Goal: Information Seeking & Learning: Check status

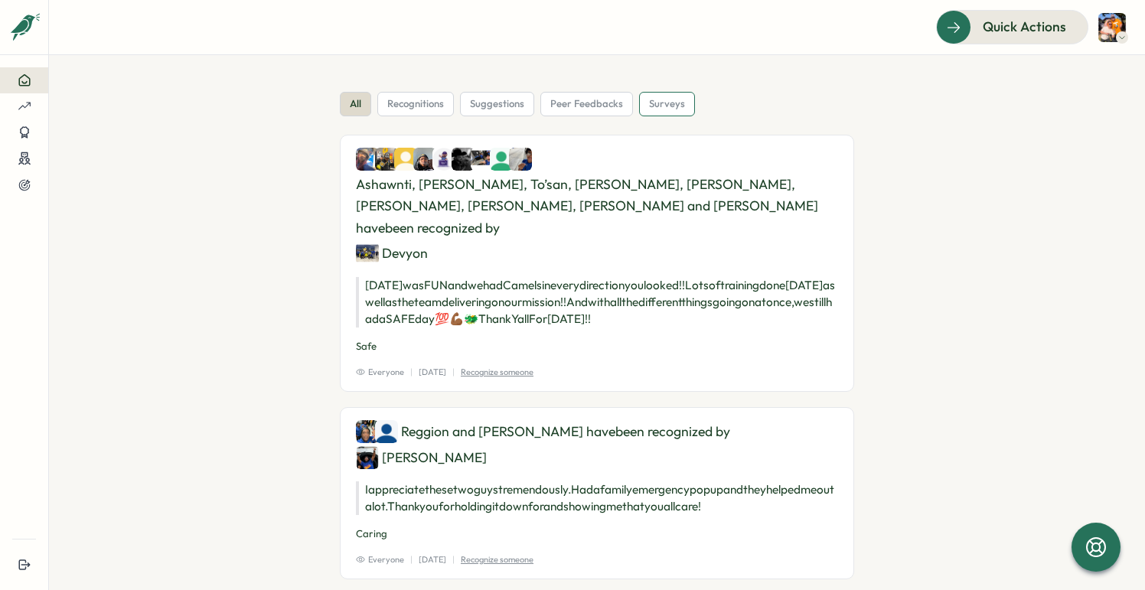
click at [649, 97] on span "surveys" at bounding box center [667, 104] width 36 height 14
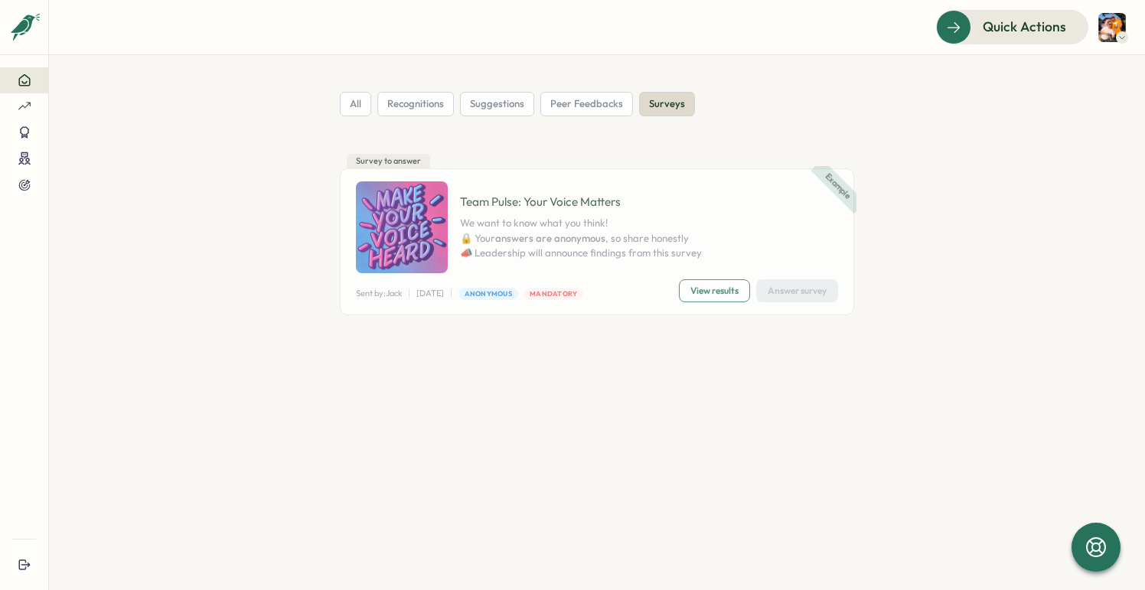
click at [705, 292] on span "View results" at bounding box center [714, 290] width 48 height 21
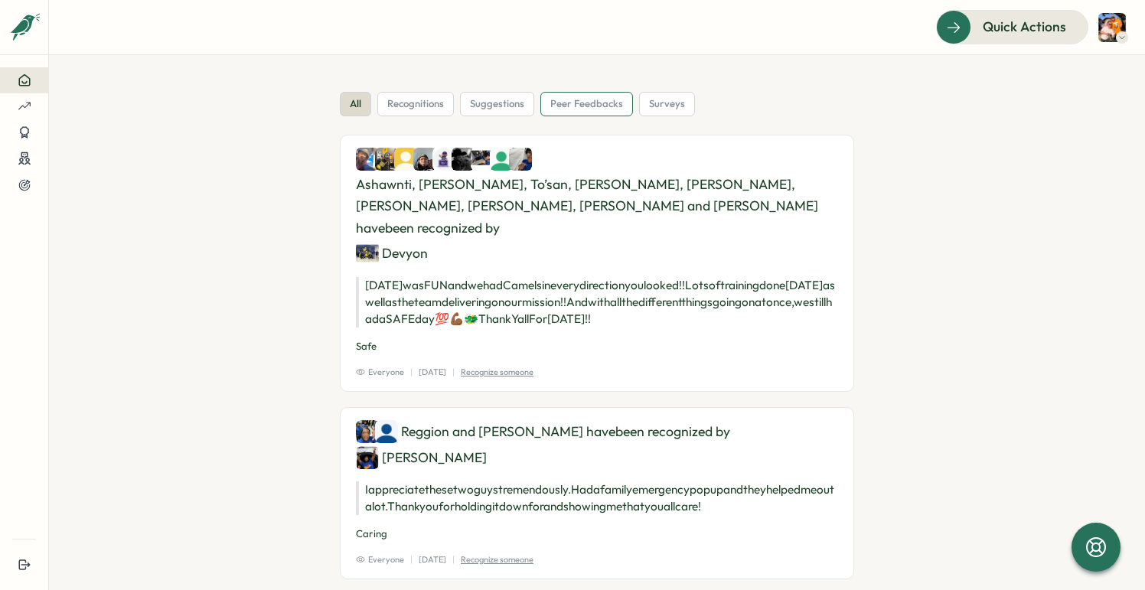
click at [550, 107] on span "peer feedbacks" at bounding box center [586, 104] width 73 height 14
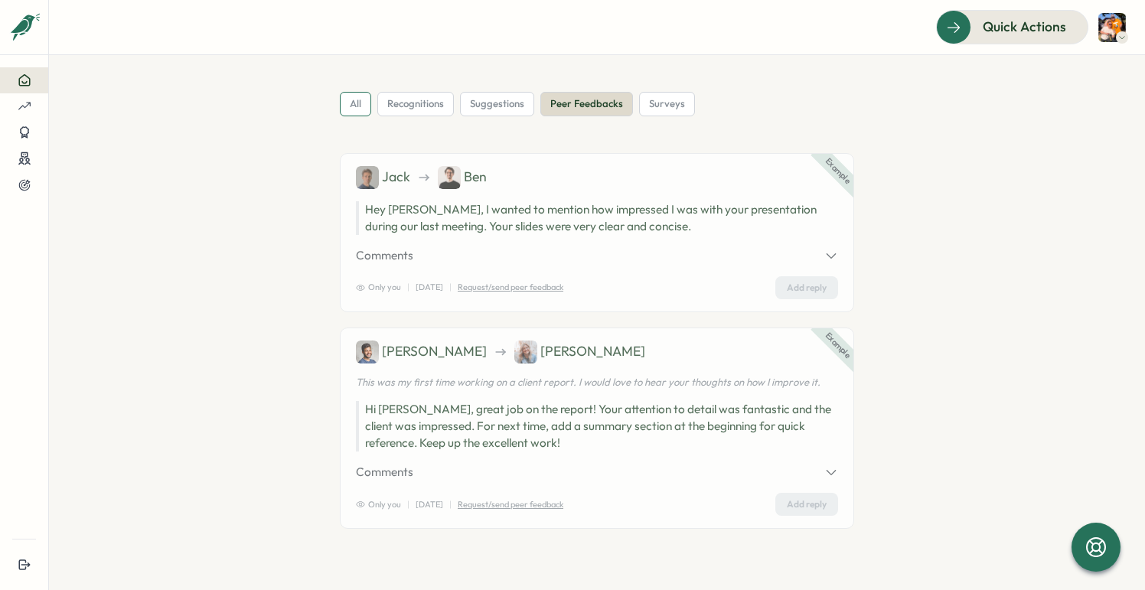
click at [352, 103] on span "all" at bounding box center [355, 104] width 11 height 14
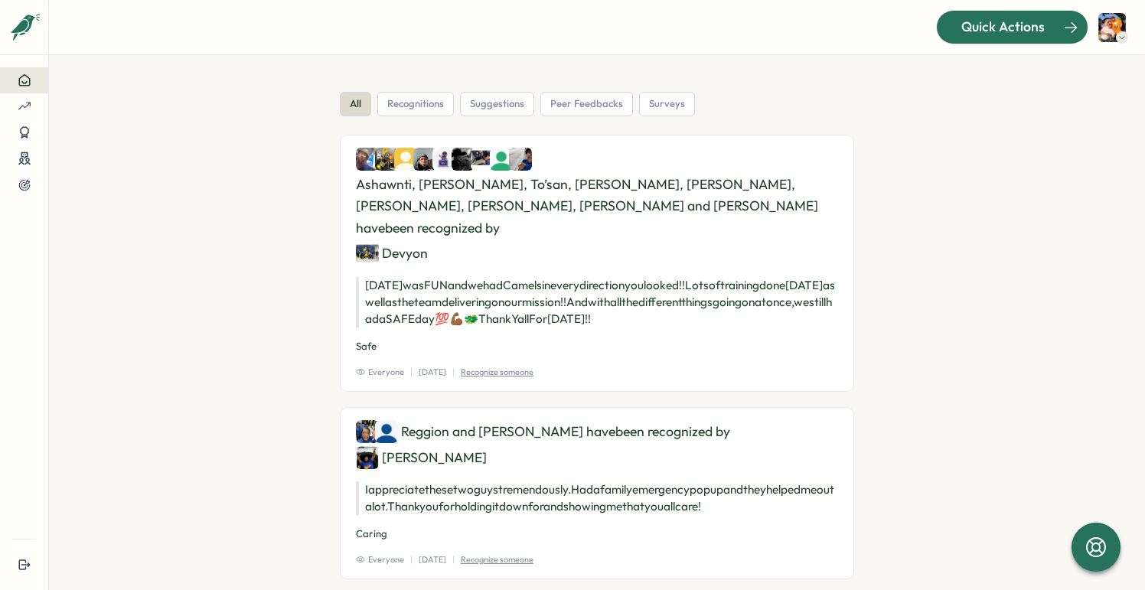
click at [991, 20] on span "Quick Actions" at bounding box center [1002, 27] width 83 height 20
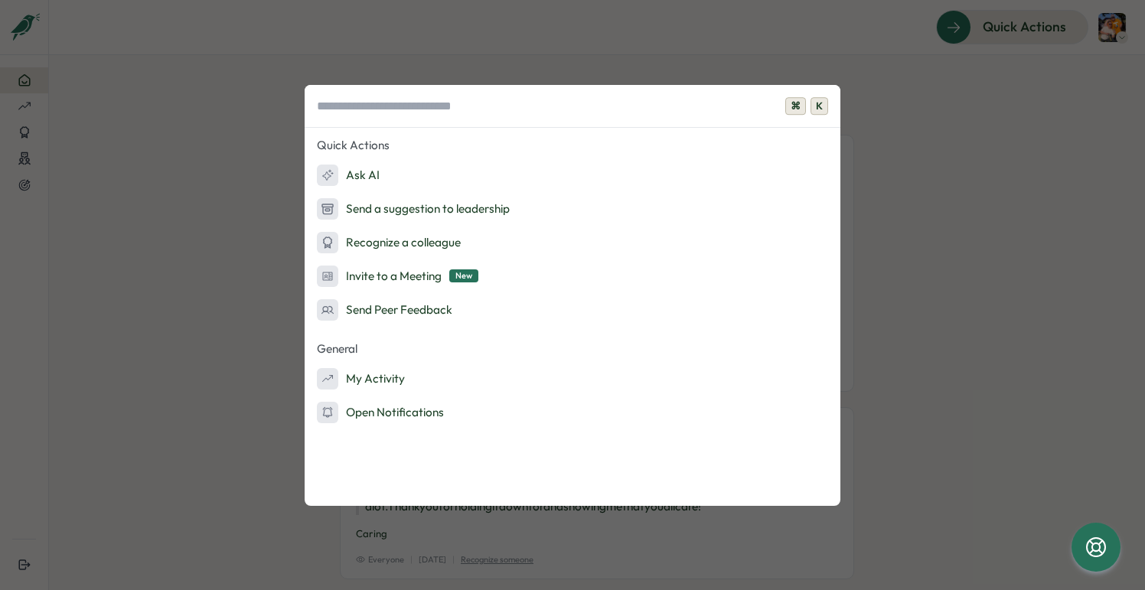
click at [857, 105] on div "⌘ K Quick Actions Ask AI Send a suggestion to leadership Recognize a colleague …" at bounding box center [572, 295] width 1145 height 590
